Goal: Transaction & Acquisition: Purchase product/service

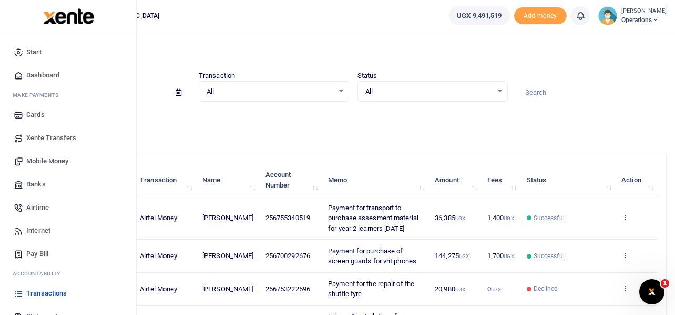
click at [55, 160] on span "Mobile Money" at bounding box center [47, 161] width 42 height 11
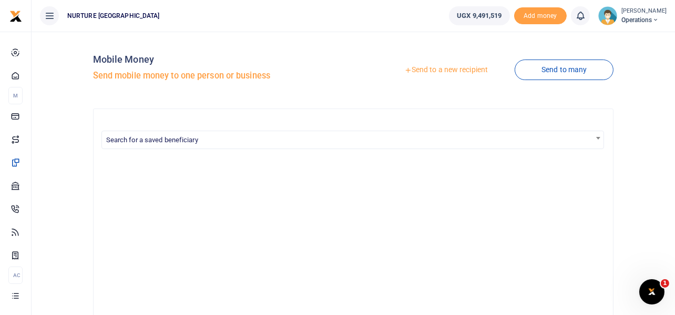
click at [458, 70] on link "Send to a new recipient" at bounding box center [446, 69] width 137 height 19
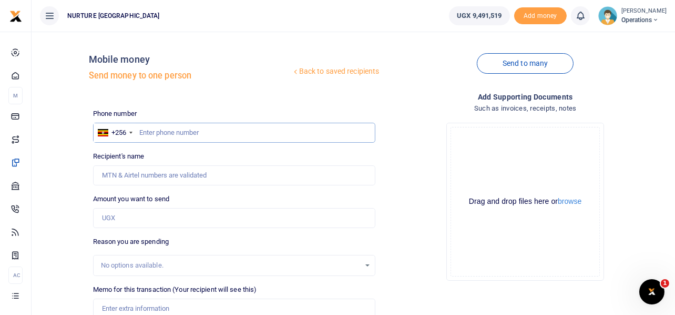
click at [176, 136] on input "text" at bounding box center [234, 133] width 283 height 20
type input "753066375"
click at [143, 218] on input "Amount you want to send" at bounding box center [234, 218] width 283 height 20
type input "3500"
type input "Stella Nangobi"
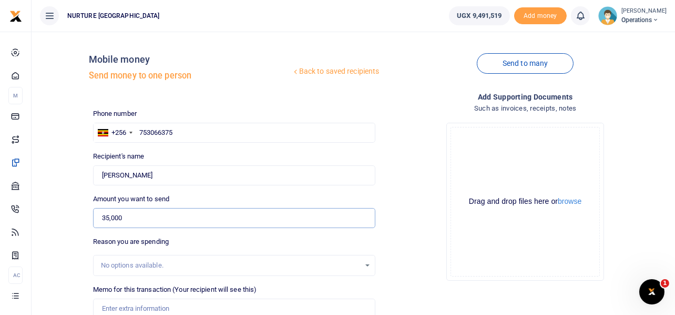
scroll to position [105, 0]
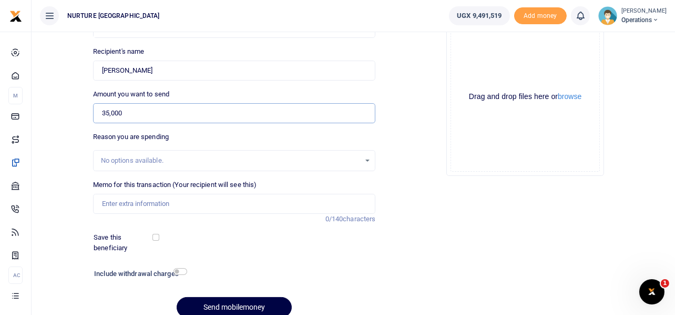
type input "35,000"
click at [176, 199] on input "Memo for this transaction (Your recipient will see this)" at bounding box center [234, 204] width 283 height 20
click at [128, 200] on input "Payment for education officer" at bounding box center [234, 204] width 283 height 20
click at [201, 194] on input "Transport for education officer" at bounding box center [234, 204] width 283 height 20
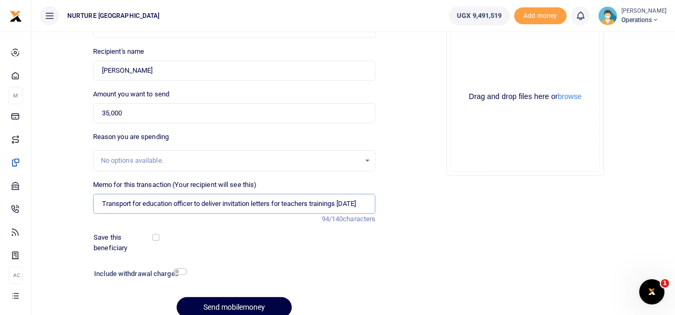
click at [354, 196] on input "Transport for education officer to deliver invitation letters for teachers trai…" at bounding box center [234, 204] width 283 height 20
type input "Transport for education officer to deliver invitation letters for teachers trai…"
click at [134, 116] on input "35,000" at bounding box center [234, 113] width 283 height 20
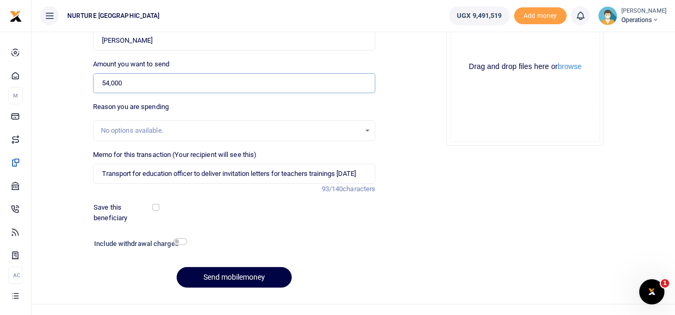
scroll to position [151, 0]
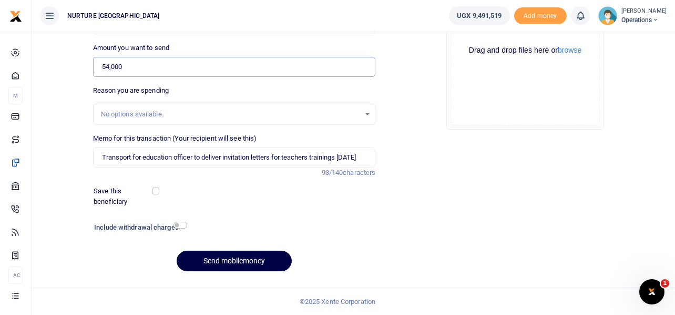
type input "54,000"
click at [186, 227] on input "checkbox" at bounding box center [181, 224] width 14 height 7
checkbox input "true"
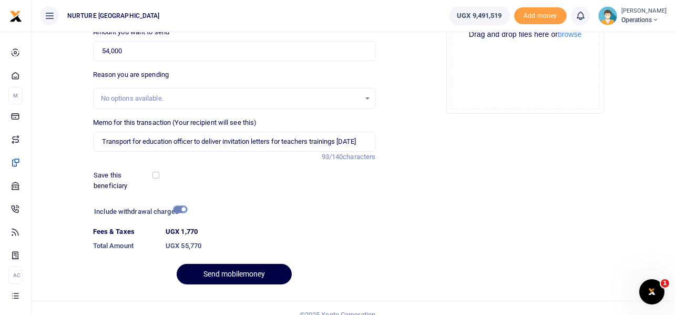
scroll to position [180, 0]
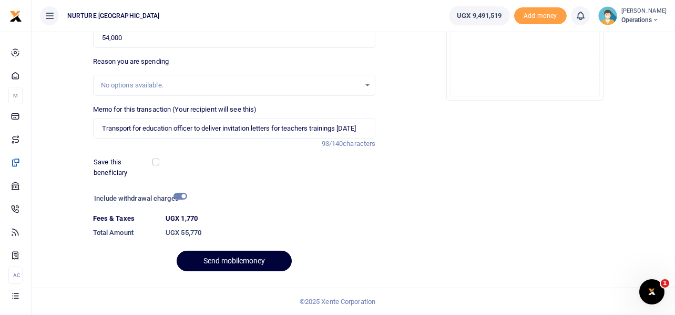
click at [236, 259] on button "Send mobilemoney" at bounding box center [234, 260] width 115 height 21
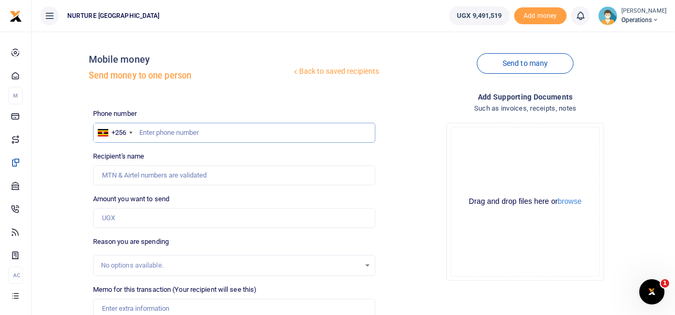
click at [183, 133] on input "text" at bounding box center [234, 133] width 283 height 20
type input "755340519"
type input "[PERSON_NAME]"
type input "755340519"
click at [190, 131] on input "text" at bounding box center [234, 133] width 283 height 20
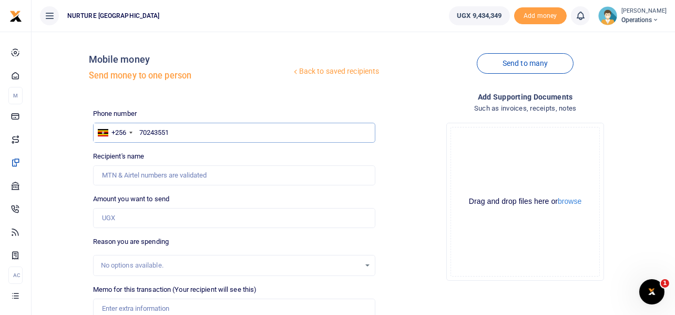
type input "702435510"
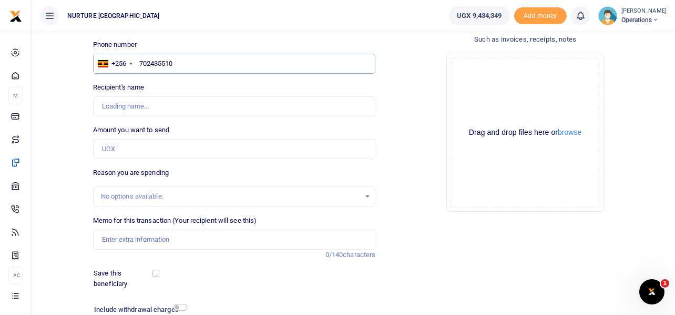
scroll to position [70, 0]
type input "[PERSON_NAME]"
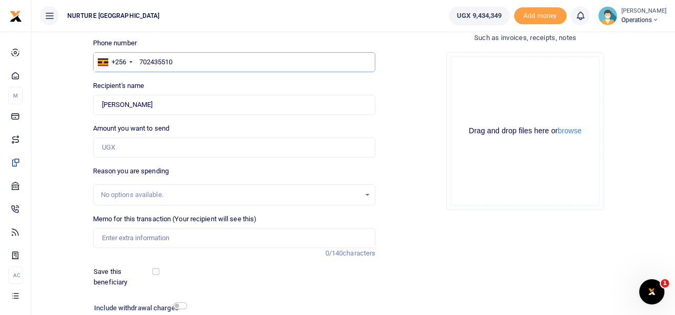
type input "702435510"
click at [141, 153] on input "Amount you want to send" at bounding box center [234, 147] width 283 height 20
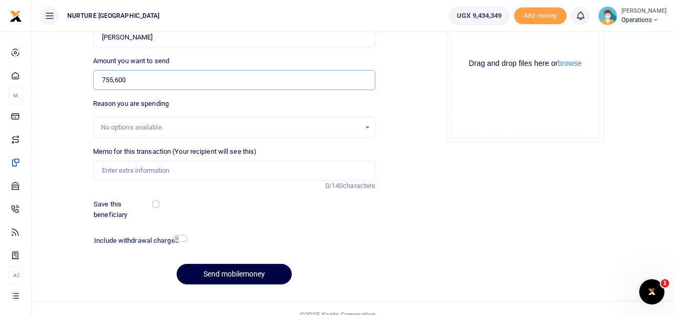
scroll to position [151, 0]
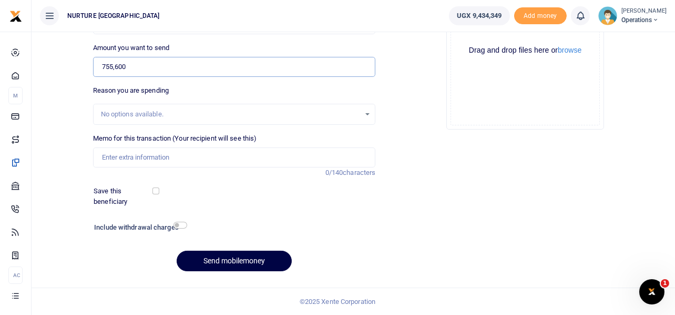
type input "755,600"
click at [141, 153] on input "Memo for this transaction (Your recipient will see this)" at bounding box center [234, 157] width 283 height 20
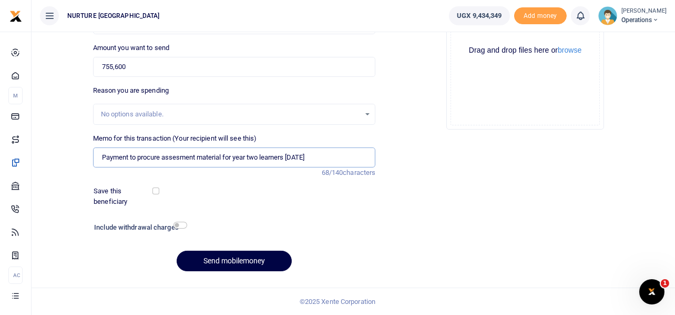
click at [171, 156] on input "Payment to procure assesment material for year two learners [DATE]" at bounding box center [234, 157] width 283 height 20
type input "Payment to procure assessment material for year two learners [DATE]"
click at [415, 146] on div "Add supporting Documents Such as invoices, receipts, notes Drop your files here…" at bounding box center [525, 109] width 291 height 339
click at [178, 225] on input "checkbox" at bounding box center [181, 224] width 14 height 7
checkbox input "true"
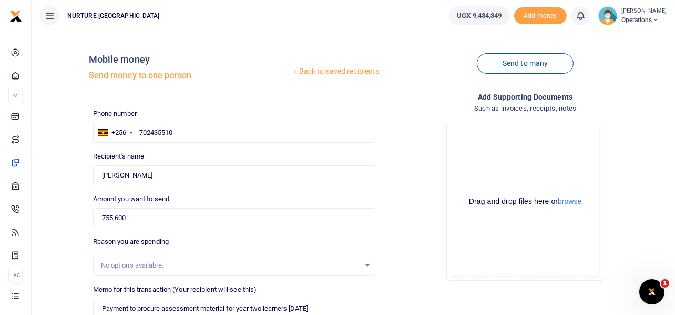
scroll to position [180, 0]
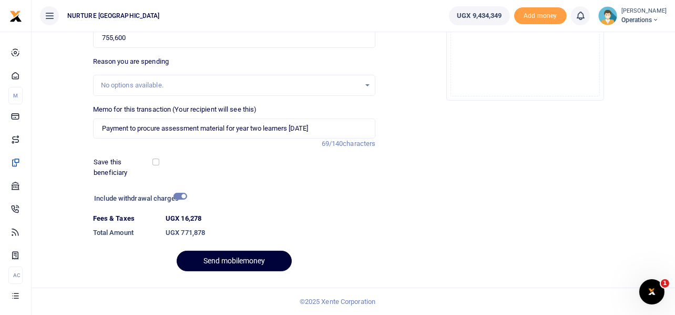
click at [233, 262] on button "Send mobilemoney" at bounding box center [234, 260] width 115 height 21
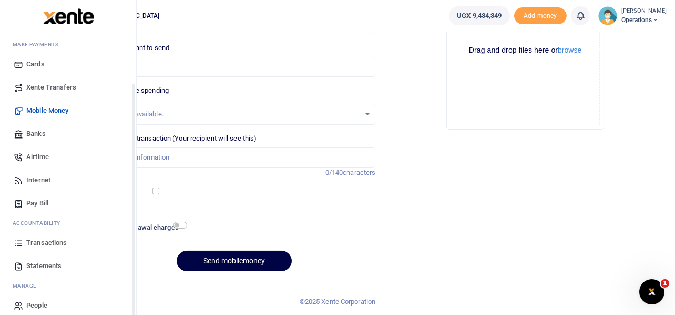
scroll to position [60, 0]
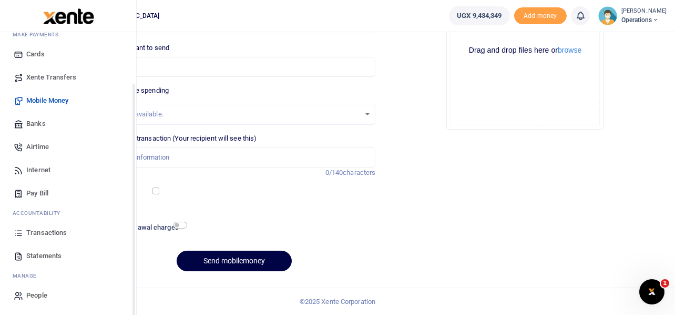
click at [50, 232] on span "Transactions" at bounding box center [46, 232] width 41 height 11
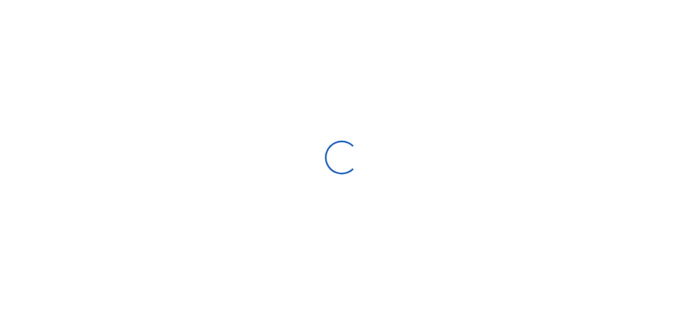
select select
type input "[DATE] - [DATE]"
